Goal: Entertainment & Leisure: Consume media (video, audio)

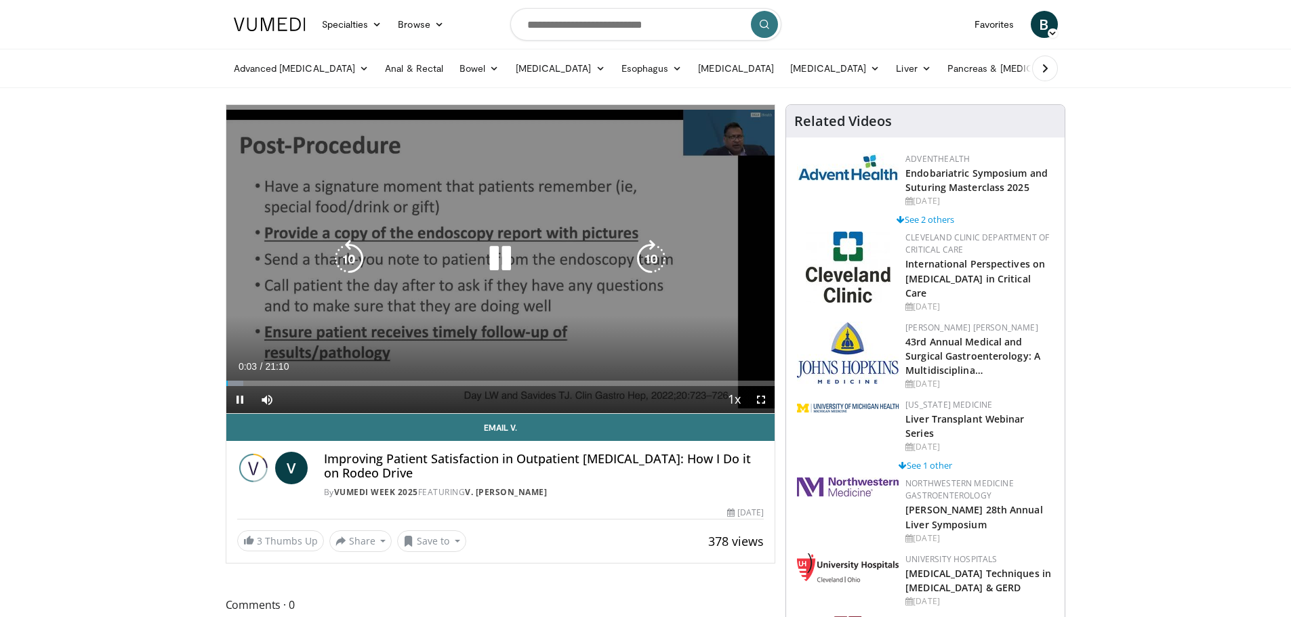
click at [496, 256] on icon "Video Player" at bounding box center [500, 259] width 38 height 38
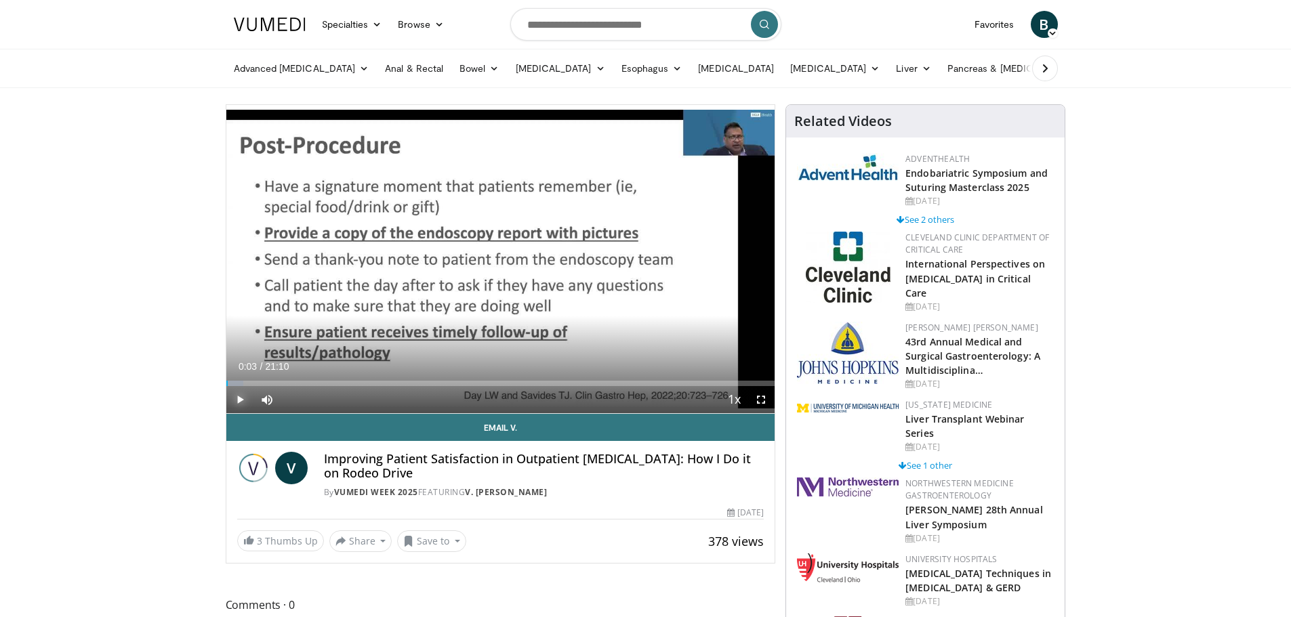
click at [237, 397] on span "Video Player" at bounding box center [239, 399] width 27 height 27
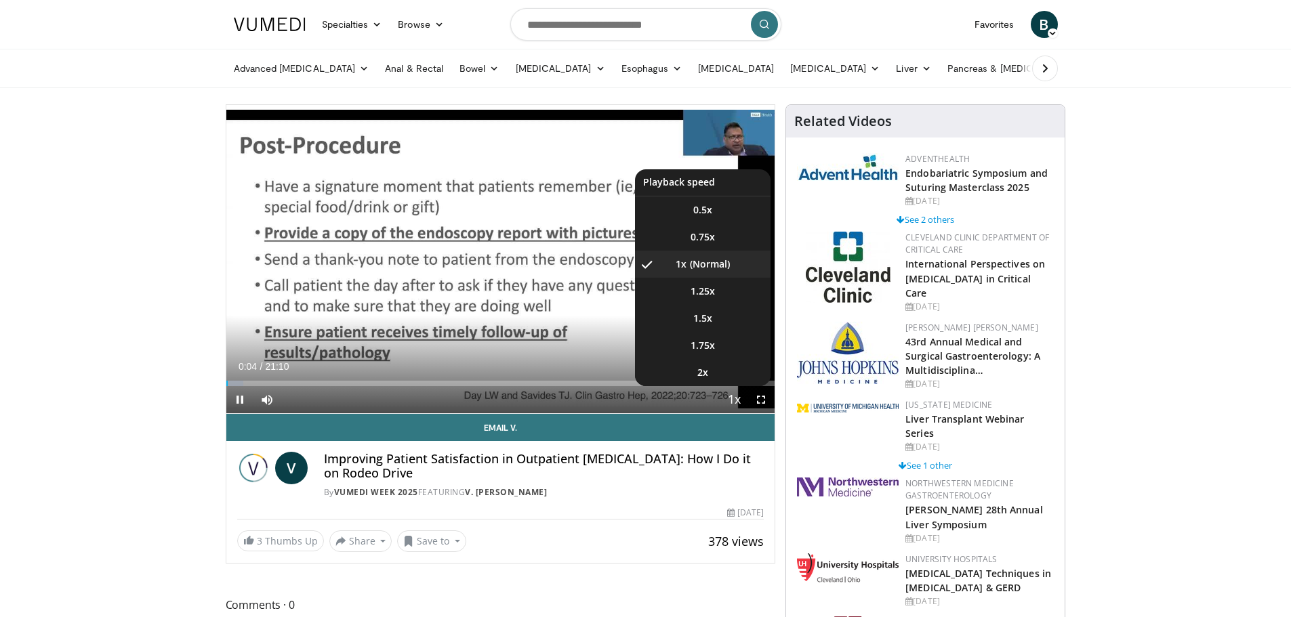
click at [734, 394] on span "Video Player" at bounding box center [734, 400] width 19 height 27
click at [720, 372] on li "2x" at bounding box center [703, 372] width 136 height 27
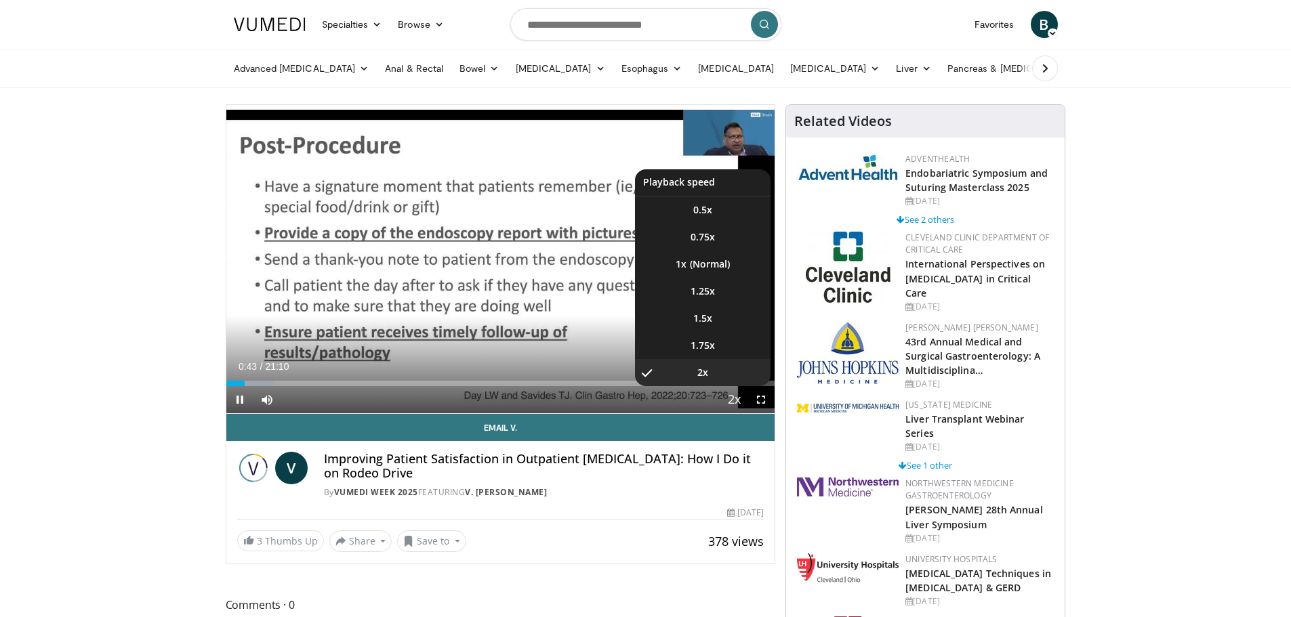
click at [732, 393] on span "Video Player" at bounding box center [734, 400] width 19 height 27
click at [709, 317] on span "1.5x" at bounding box center [702, 319] width 19 height 14
